Goal: Navigation & Orientation: Find specific page/section

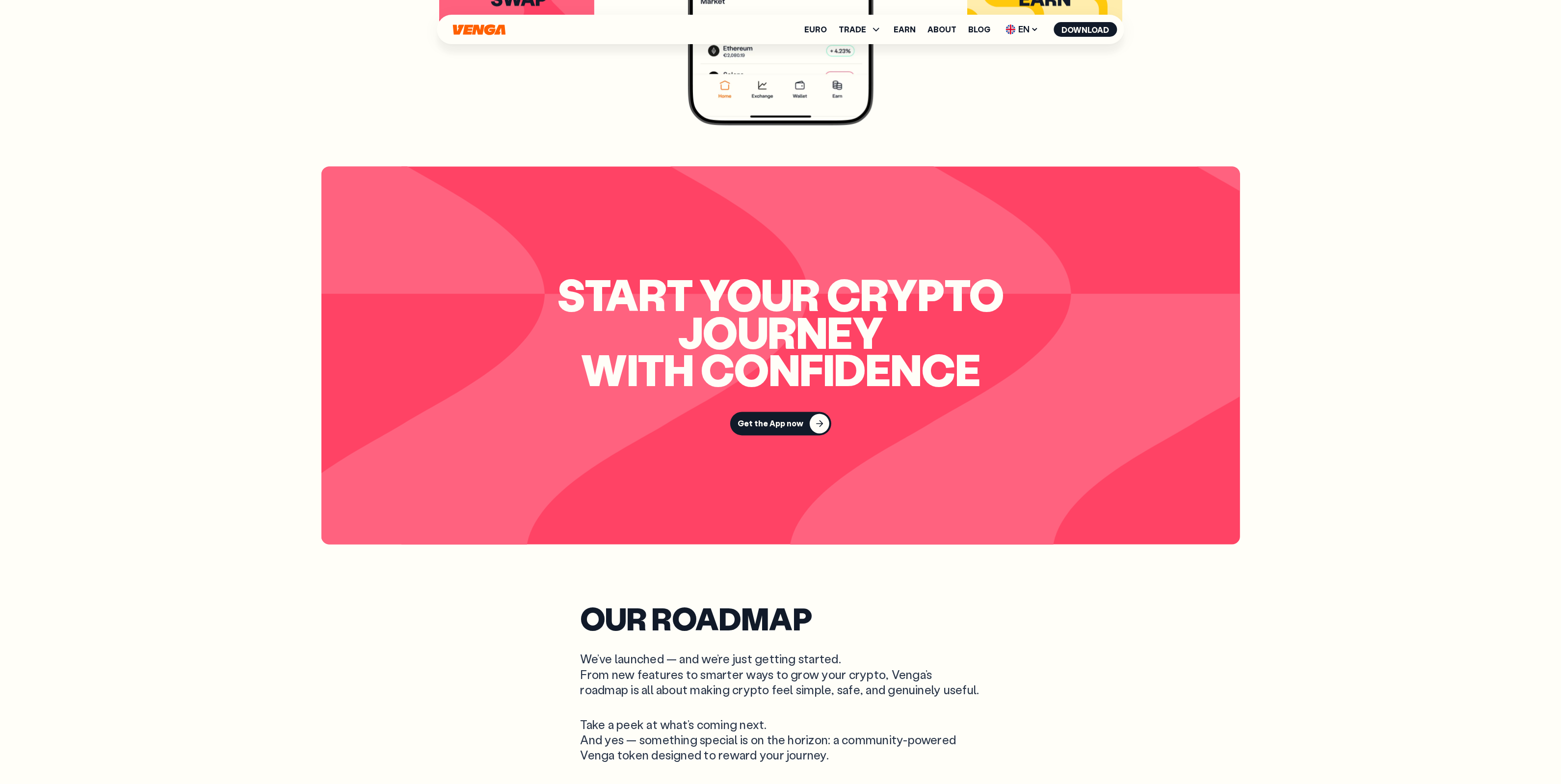
scroll to position [3311, 0]
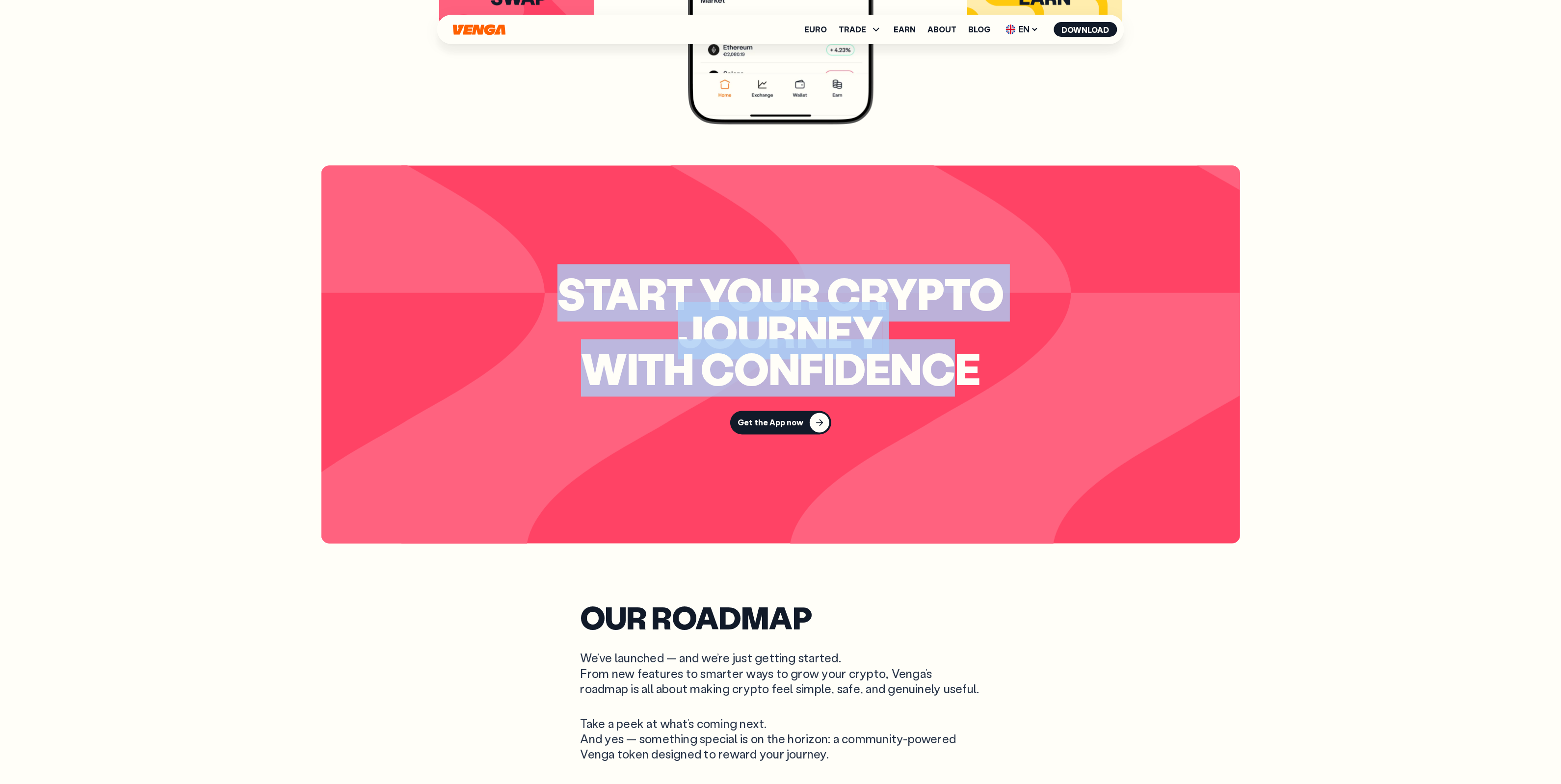
drag, startPoint x: 327, startPoint y: 174, endPoint x: 926, endPoint y: 386, distance: 635.4
click at [926, 386] on section "Start your crypto journey with confidence Get the App now" at bounding box center [780, 355] width 919 height 378
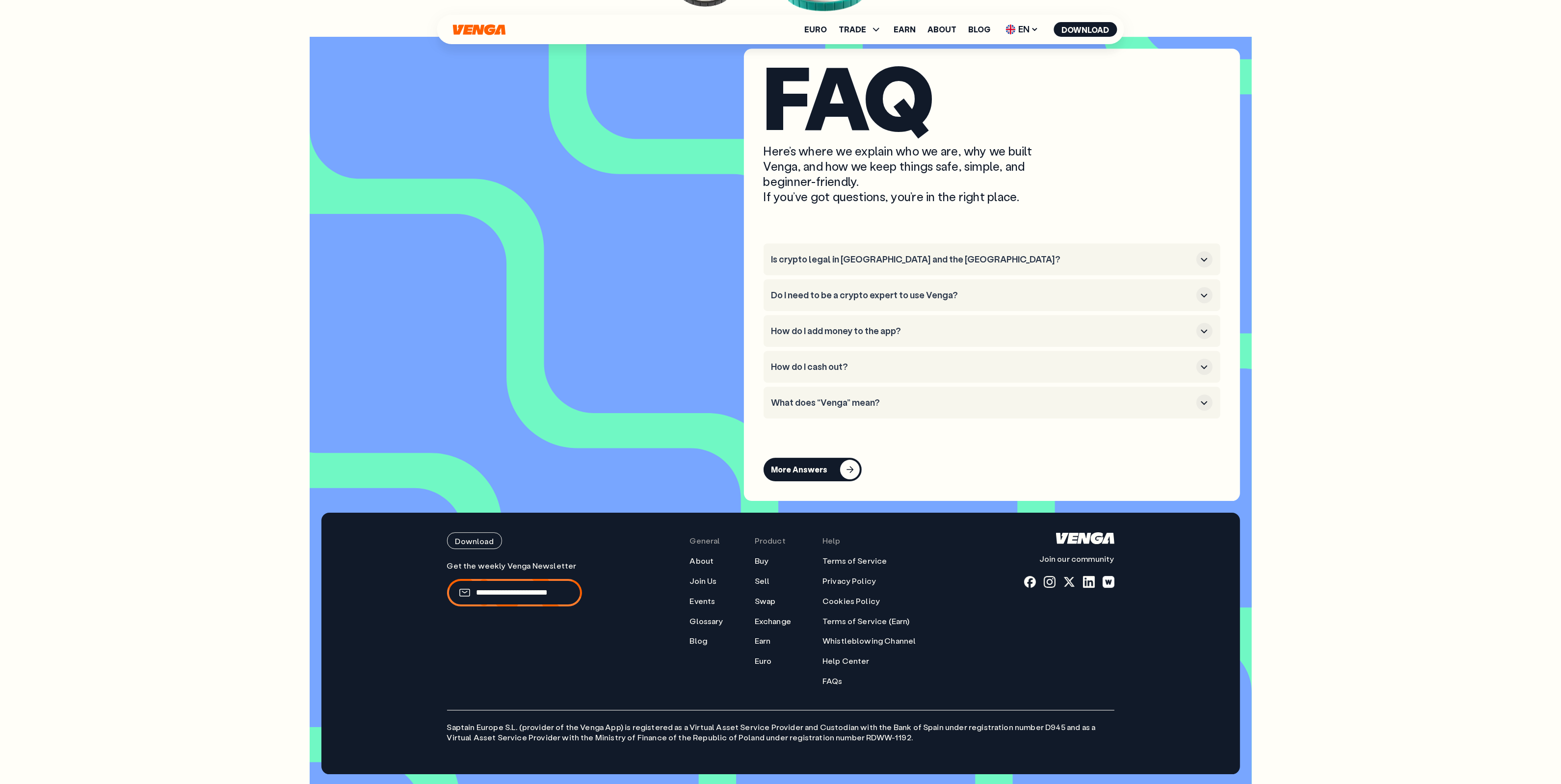
scroll to position [5030, 0]
click at [850, 25] on span "TRADE" at bounding box center [853, 29] width 28 height 8
click at [820, 25] on link "Euro" at bounding box center [816, 29] width 23 height 8
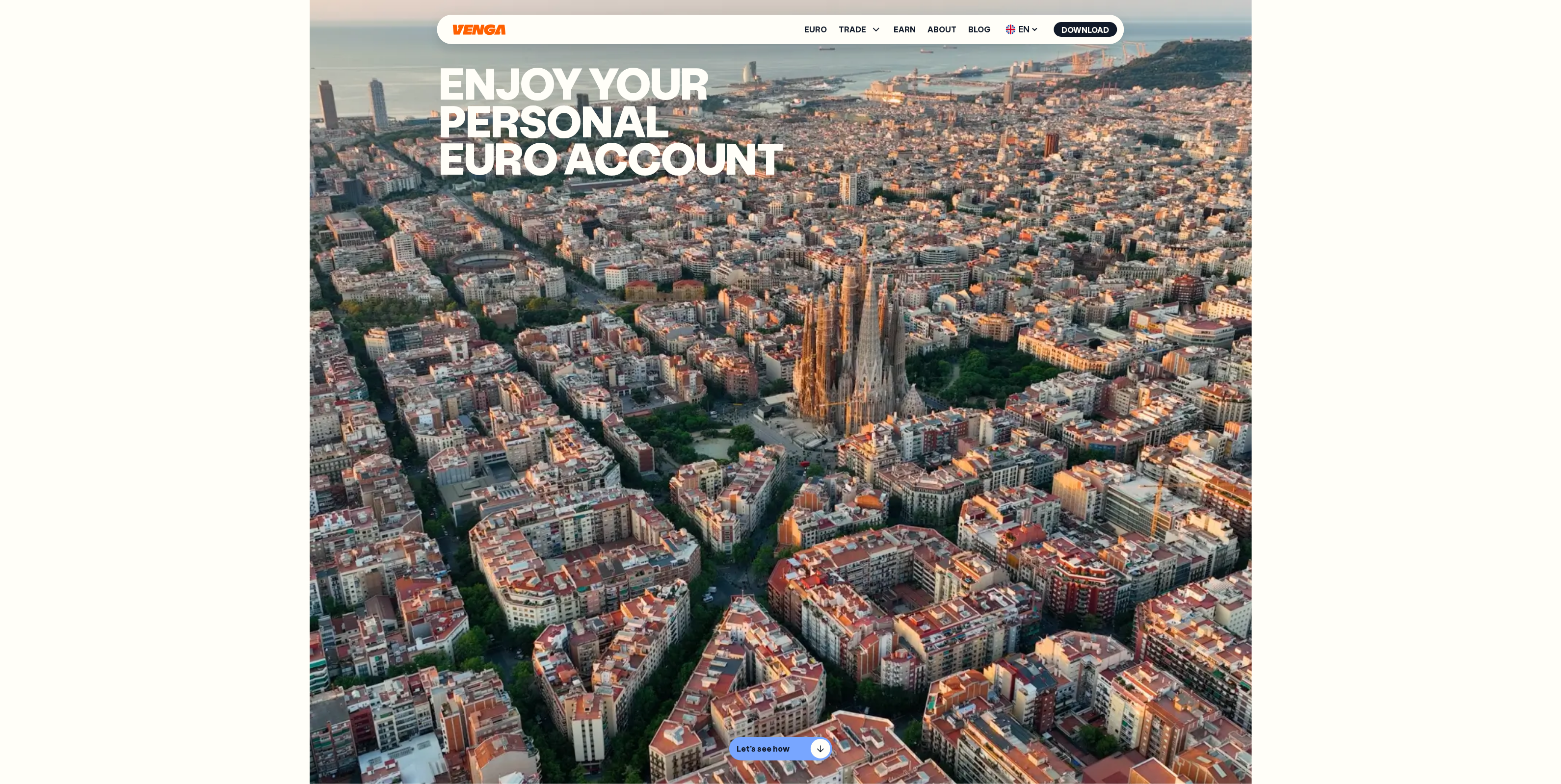
drag, startPoint x: 880, startPoint y: 121, endPoint x: 887, endPoint y: 119, distance: 7.3
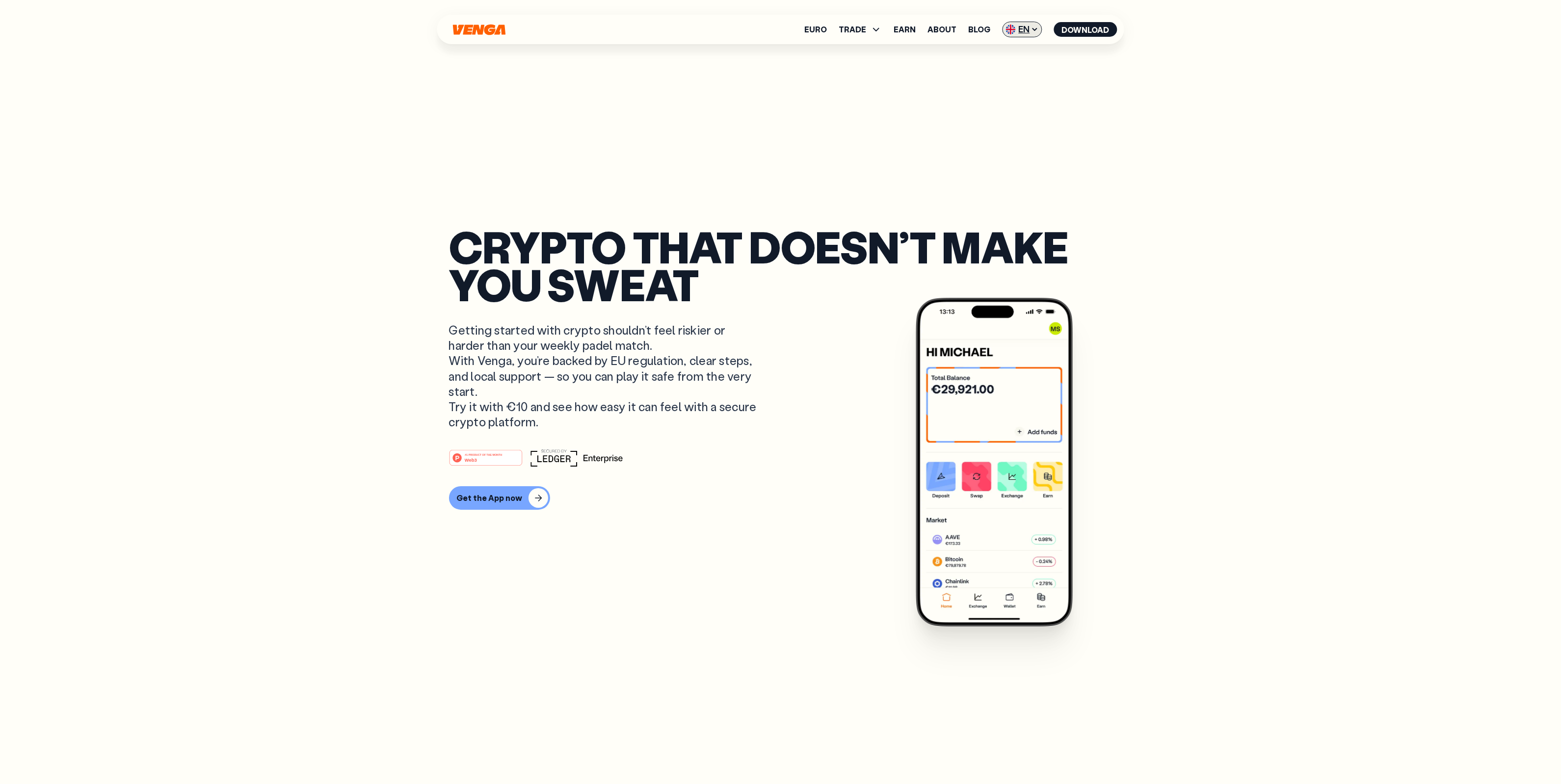
click at [1021, 30] on span "EN" at bounding box center [1022, 29] width 40 height 15
click at [1003, 67] on div "Español - ES" at bounding box center [996, 68] width 51 height 10
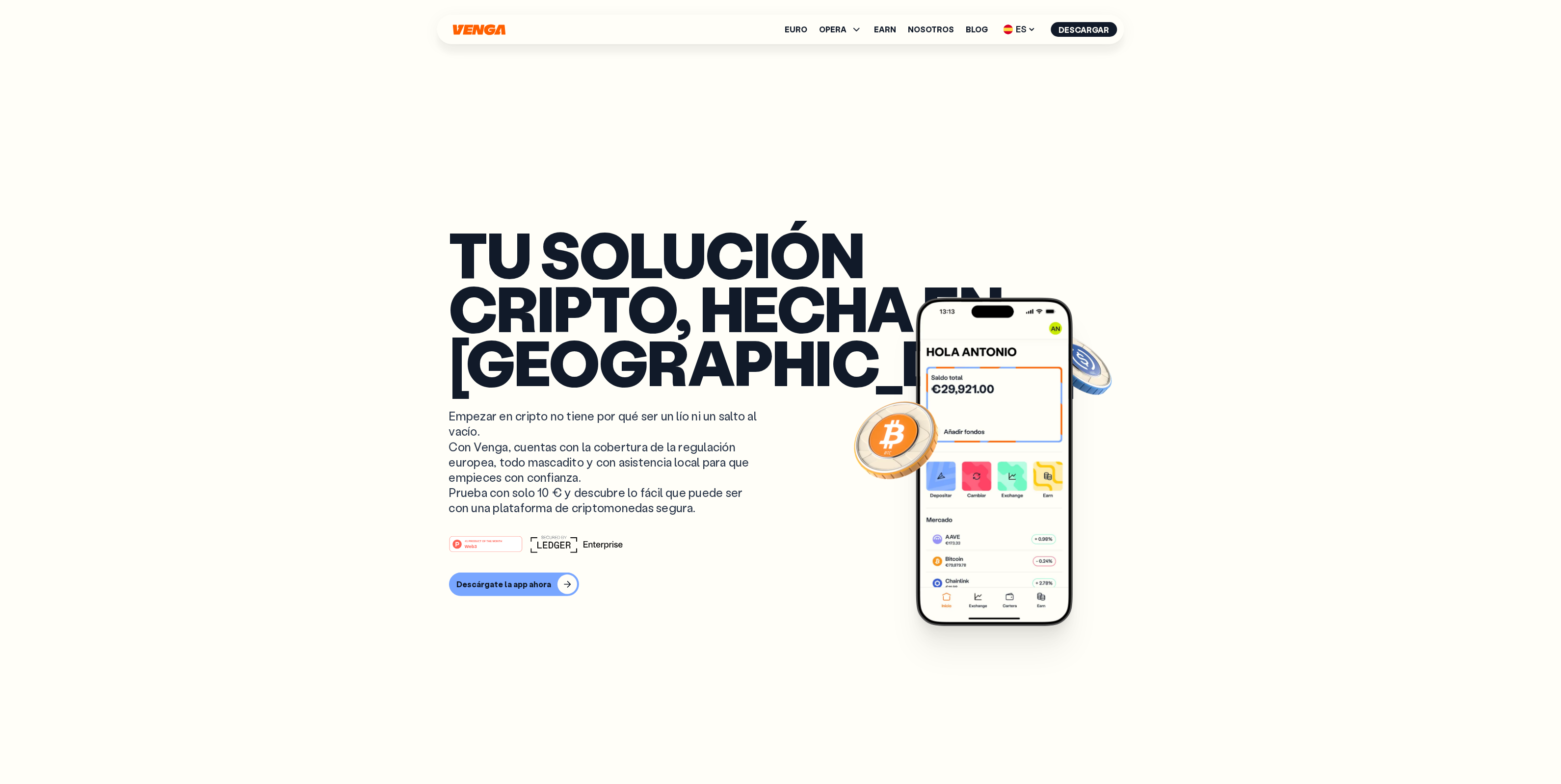
scroll to position [245, 0]
drag, startPoint x: 1042, startPoint y: 32, endPoint x: 1036, endPoint y: 33, distance: 6.1
click at [1041, 32] on ul "Euro OPERA Comprar Vender Cambiar Exchange Earn Nosotros Blog ES English - EN E…" at bounding box center [951, 29] width 333 height 15
click at [1035, 33] on icon at bounding box center [1032, 29] width 8 height 8
click at [1019, 82] on div "Català - CAT" at bounding box center [994, 87] width 53 height 10
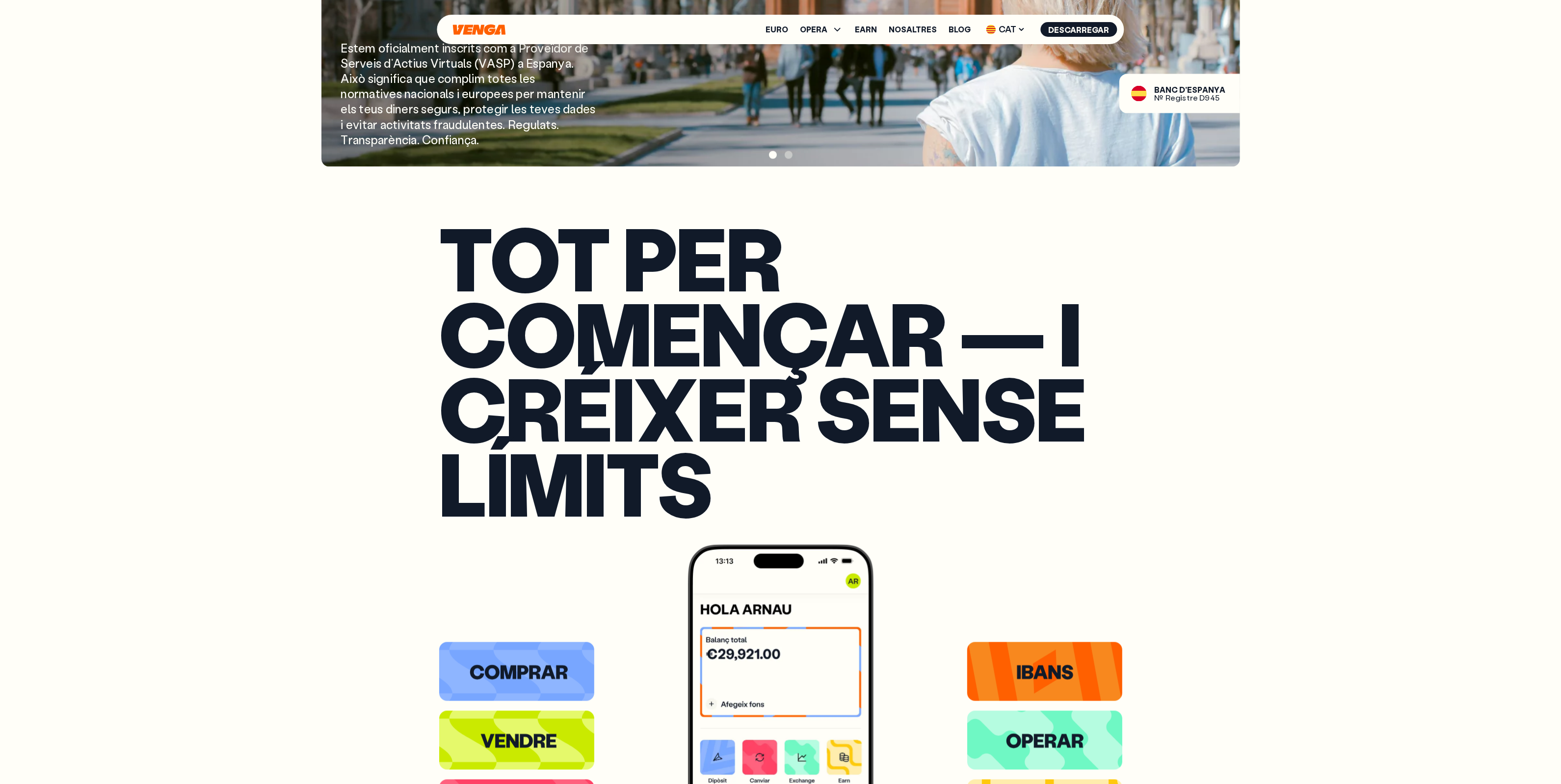
scroll to position [2575, 0]
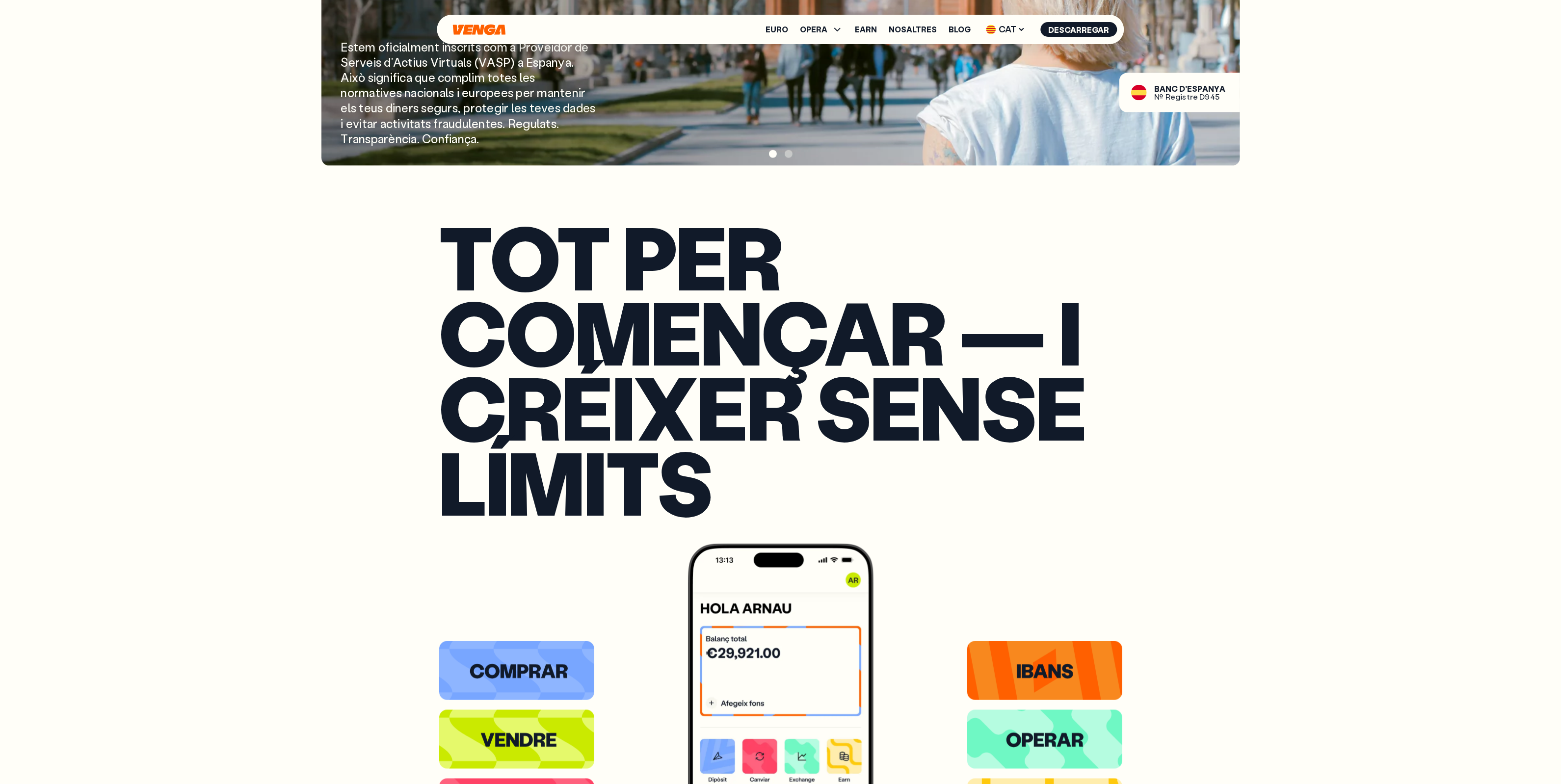
click at [284, 407] on div "Aquest lloc web utilitza cookies Venga utilitza tant cookies pròpies com de ter…" at bounding box center [780, 391] width 1561 height 5934
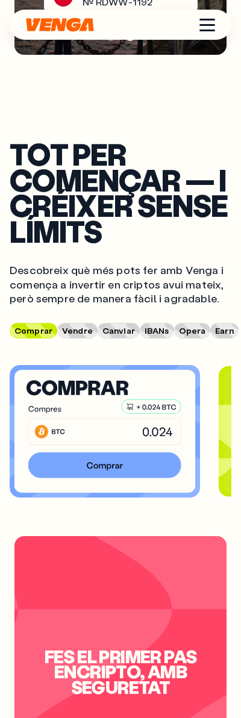
scroll to position [3311, 0]
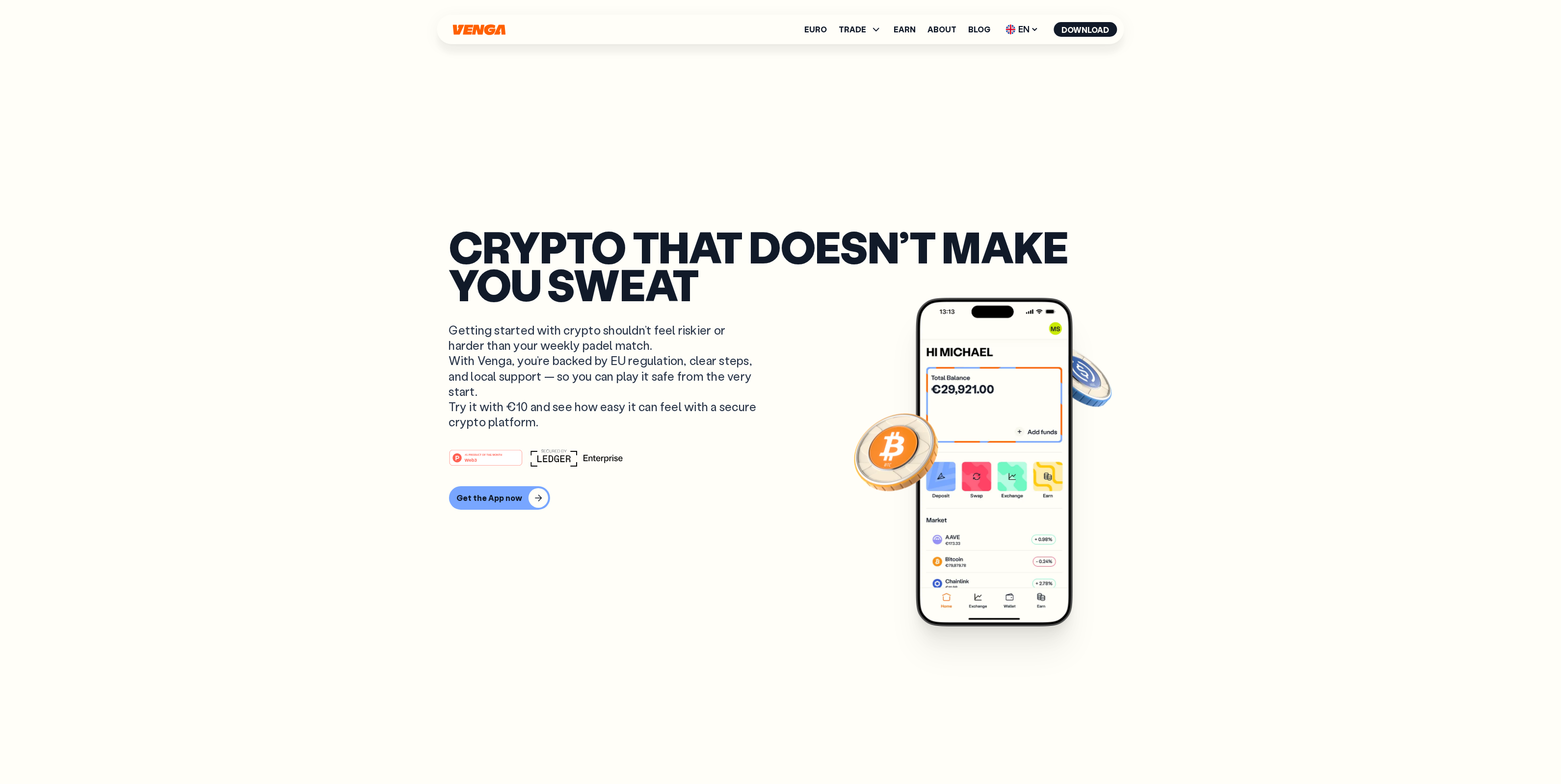
click at [1022, 18] on div "Euro TRADE Buy Sell Swap Exchange Earn About Blog EN English - EN Español - ES …" at bounding box center [780, 29] width 687 height 29
click at [1025, 29] on span "EN" at bounding box center [1022, 29] width 40 height 15
click at [1010, 86] on div "Català - CAT" at bounding box center [997, 87] width 53 height 10
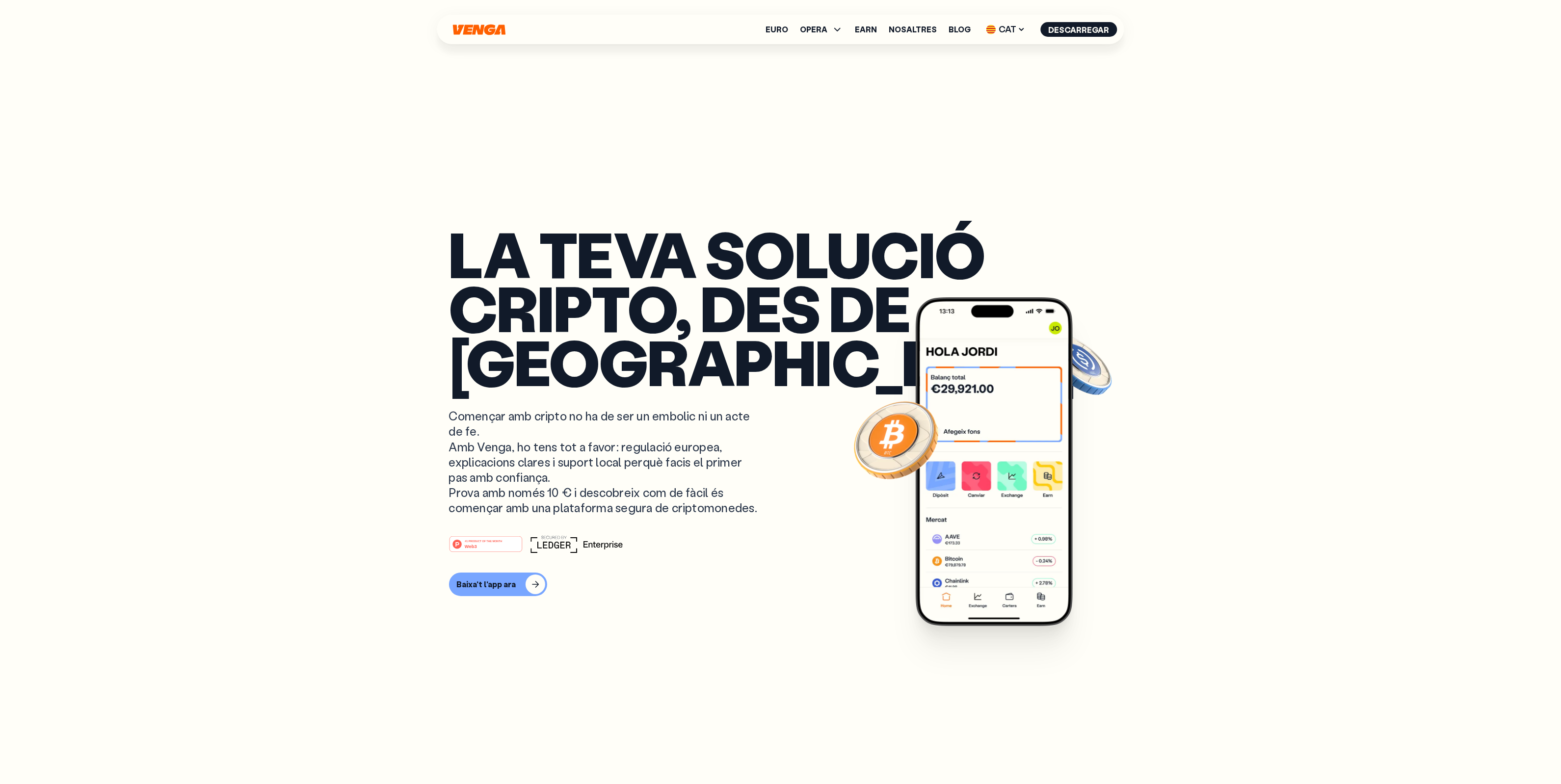
drag, startPoint x: 1353, startPoint y: 292, endPoint x: 1303, endPoint y: 192, distance: 111.8
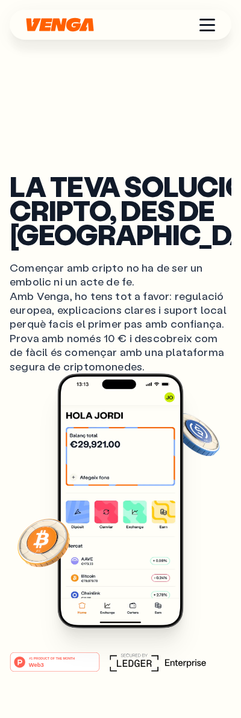
scroll to position [226, 0]
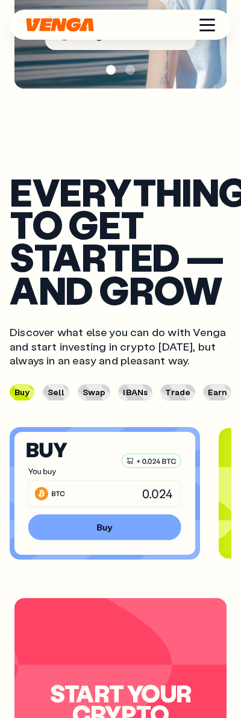
click at [95, 213] on h2 "Everything to get started — and grow" at bounding box center [121, 240] width 222 height 131
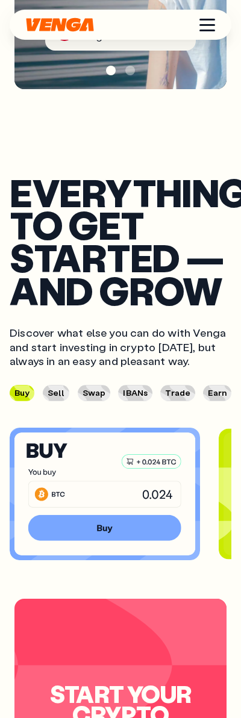
scroll to position [3470, 0]
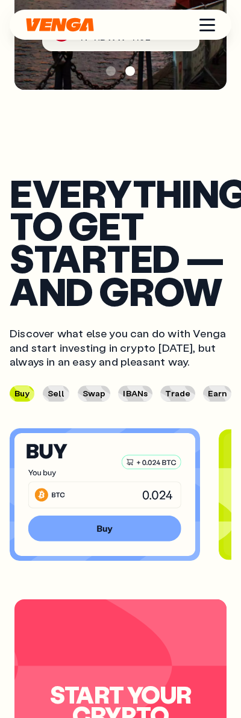
click at [95, 213] on h2 "Everything to get started — and grow" at bounding box center [121, 241] width 222 height 131
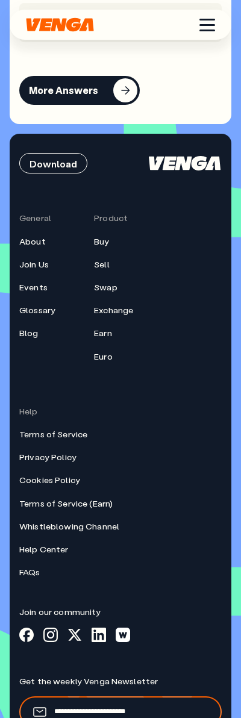
scroll to position [5980, 0]
